Goal: Answer question/provide support

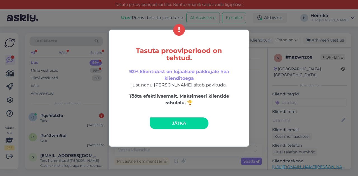
scroll to position [28, 0]
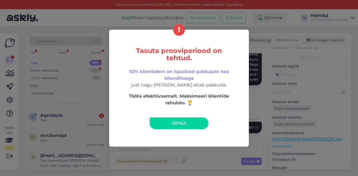
click at [189, 123] on link "Jätka" at bounding box center [179, 124] width 59 height 12
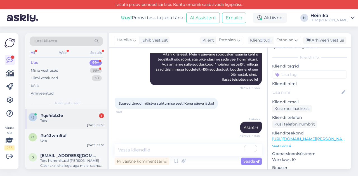
click at [68, 116] on div "#qs4ibb3e 1" at bounding box center [72, 115] width 64 height 5
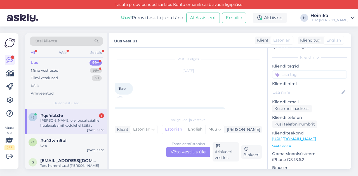
scroll to position [20, 0]
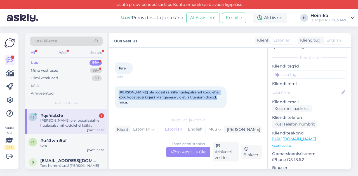
drag, startPoint x: 222, startPoint y: 97, endPoint x: 118, endPoint y: 92, distance: 104.4
click at [118, 92] on div "[PERSON_NAME] ole roosal saialille huulepalsamil kodulehel kõiki koostisosi kir…" at bounding box center [171, 98] width 112 height 22
copy span "[PERSON_NAME] ole roosal saialille huulepalsamil kodulehel kõiki koostisosi kir…"
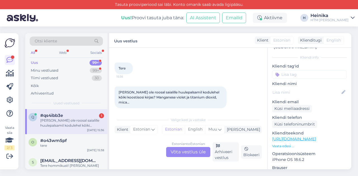
click at [195, 153] on div "Estonian to Estonian Võta vestlus üle" at bounding box center [188, 152] width 44 height 10
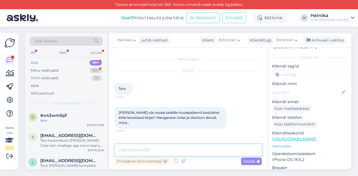
click at [176, 150] on textarea at bounding box center [188, 151] width 147 height 12
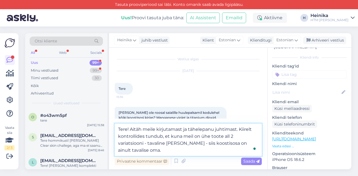
click at [218, 145] on textarea "Tere! Aitäh meile kirjutamast ja tähelepanu juhtimast. Kiirelt kontrollides tun…" at bounding box center [188, 140] width 147 height 32
click at [230, 143] on textarea "Tere! Aitäh meile kirjutamast ja tähelepanu juhtimast. Kiirelt kontrollides tun…" at bounding box center [188, 140] width 147 height 32
drag, startPoint x: 148, startPoint y: 152, endPoint x: 139, endPoint y: 152, distance: 9.2
click at [139, 152] on textarea "Tere! Aitäh meile kirjutamast ja tähelepanu juhtimast. Kiirelt kontrollides tun…" at bounding box center [188, 140] width 147 height 32
click at [155, 151] on textarea "Tere! Aitäh meile kirjutamast ja tähelepanu juhtimast. Kiirelt kontrollides tun…" at bounding box center [188, 140] width 147 height 32
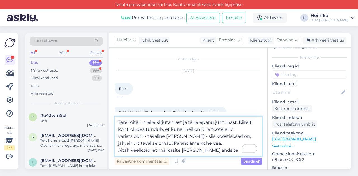
click at [186, 151] on textarea "Tere! Aitäh meile kirjutamast ja tähelepanu juhtimast. Kiirelt kontrollides tun…" at bounding box center [188, 136] width 147 height 39
drag, startPoint x: 249, startPoint y: 152, endPoint x: 229, endPoint y: 152, distance: 19.9
click at [229, 152] on textarea "Tere! Aitäh meile kirjutamast ja tähelepanu juhtimast. Kiirelt kontrollides tun…" at bounding box center [188, 136] width 147 height 39
click at [184, 135] on textarea "Tere! Aitäh meile kirjutamast ja tähelepanu juhtimast. Kiirelt kontrollides tun…" at bounding box center [188, 136] width 147 height 39
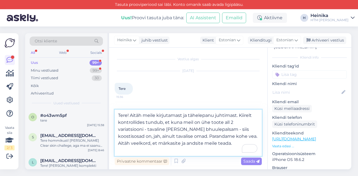
click at [188, 129] on textarea "Tere! Aitäh meile kirjutamast ja tähelepanu juhtimast. Kiirelt kontrollides tun…" at bounding box center [188, 133] width 147 height 46
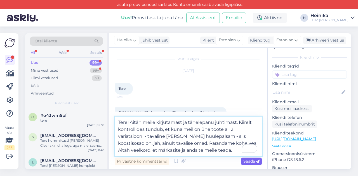
type textarea "Tere! Aitäh meile kirjutamast ja tähelepanu juhtimast. Kiirelt kontrollides tun…"
click at [248, 162] on span "Saada" at bounding box center [251, 161] width 16 height 5
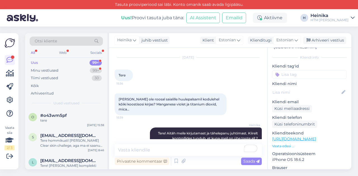
scroll to position [69, 0]
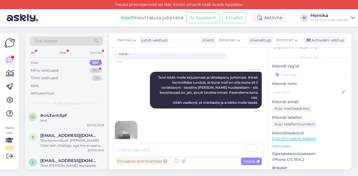
click at [125, 121] on img at bounding box center [126, 132] width 22 height 22
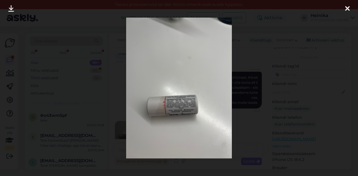
click at [349, 9] on icon at bounding box center [347, 8] width 4 height 7
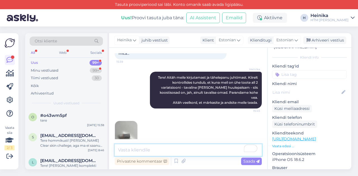
click at [167, 152] on textarea "To enrich screen reader interactions, please activate Accessibility in Grammarl…" at bounding box center [188, 151] width 147 height 12
type textarea "p"
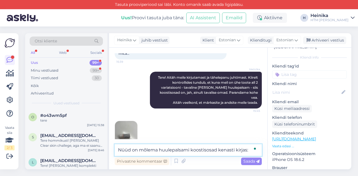
paste textarea "[URL][DOMAIN_NAME]"
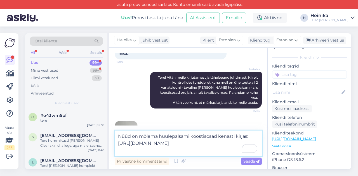
drag, startPoint x: 240, startPoint y: 136, endPoint x: 246, endPoint y: 136, distance: 5.9
click at [246, 136] on textarea "Nüüd on mõlema huulepalsami koostisosad kenasti kirjas: [URL][DOMAIN_NAME]" at bounding box center [188, 143] width 147 height 25
click at [178, 151] on textarea "Nüüd on mõlema huulepalsami koostisosad kenasti e-poes olemas: [URL][DOMAIN_NAM…" at bounding box center [188, 143] width 147 height 25
type textarea "Nüüd on mõlema huulepalsami koostisosad kenasti e-poes olemas: [URL][DOMAIN_NAM…"
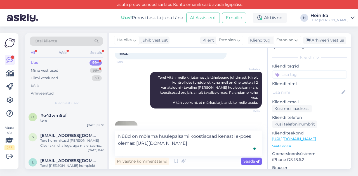
click at [252, 161] on span "Saada" at bounding box center [251, 161] width 16 height 5
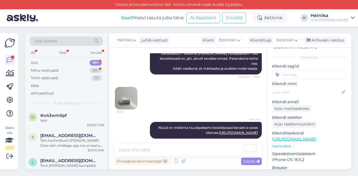
scroll to position [127, 0]
